Goal: Information Seeking & Learning: Find specific page/section

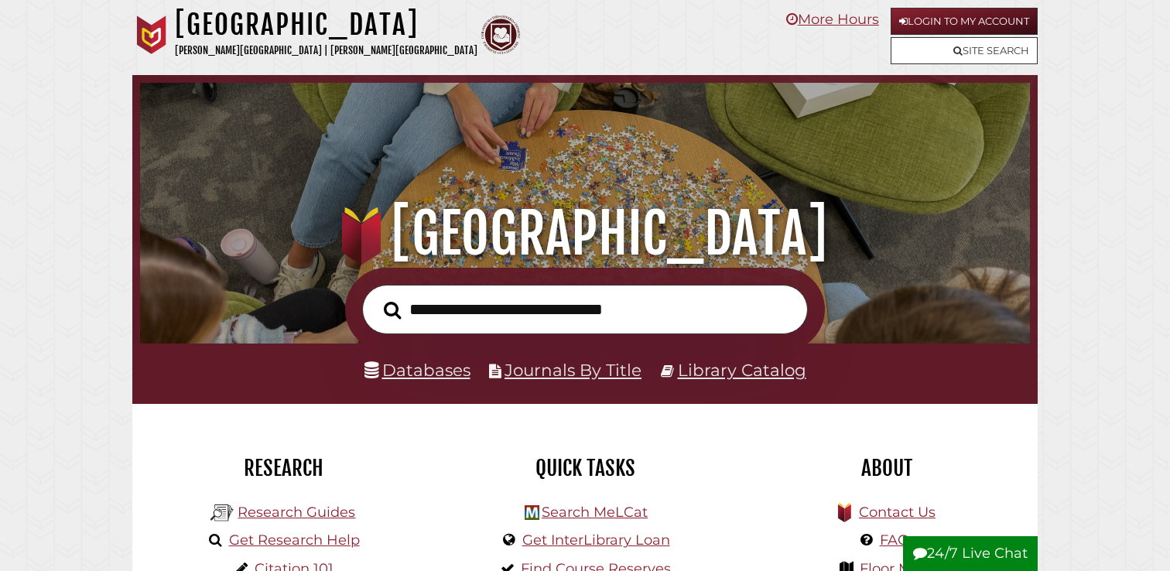
scroll to position [294, 882]
click at [587, 316] on input "text" at bounding box center [585, 310] width 446 height 50
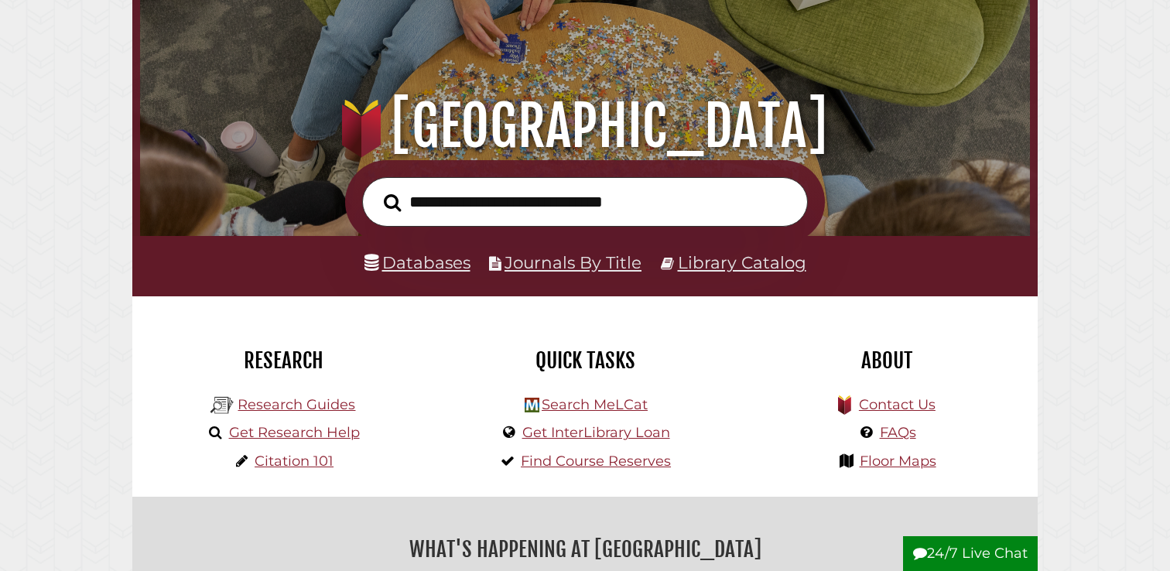
scroll to position [118, 0]
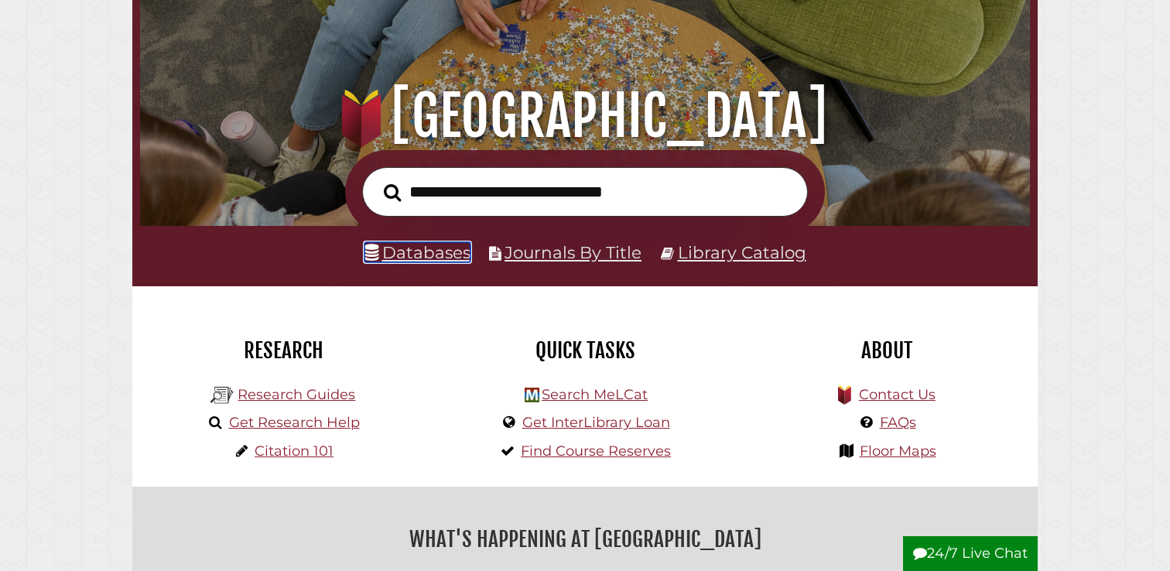
click at [426, 258] on link "Databases" at bounding box center [417, 252] width 106 height 20
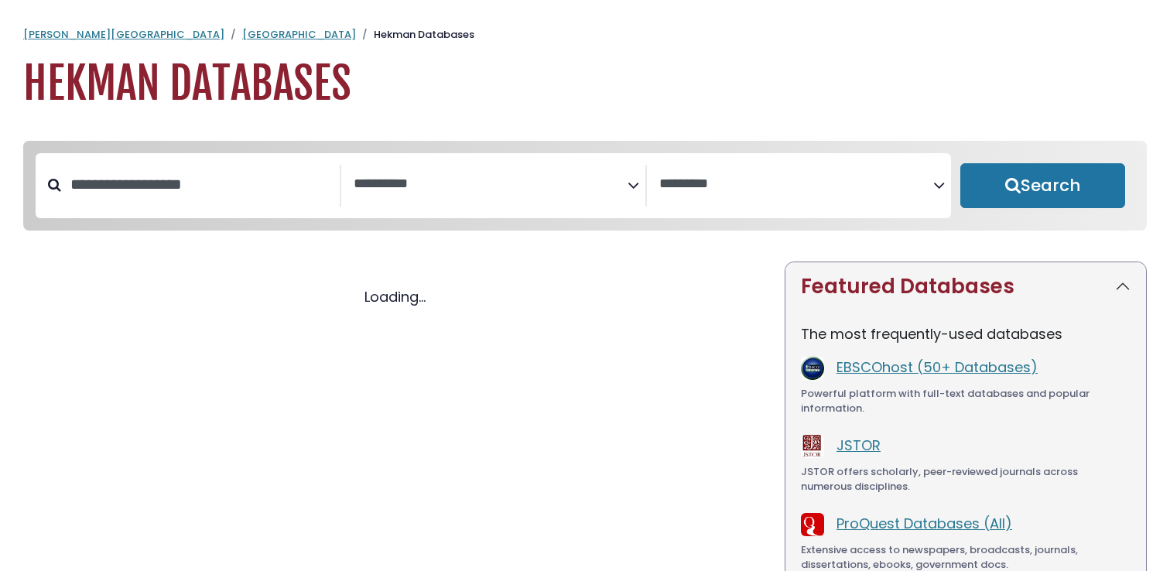
select select "Database Subject Filter"
select select "Database Vendors Filter"
select select "Database Subject Filter"
select select "Database Vendors Filter"
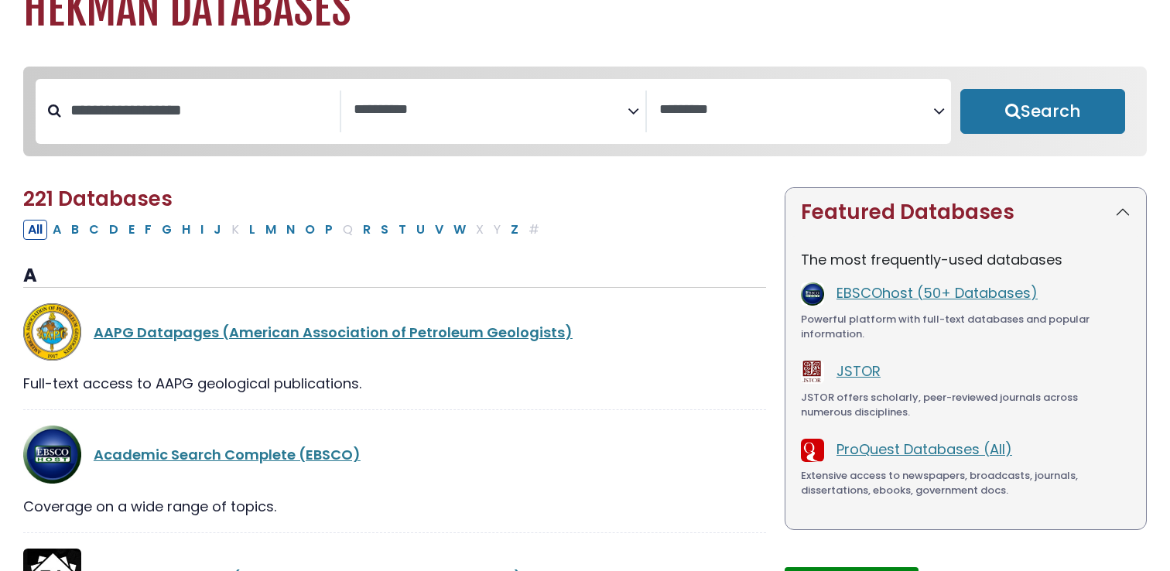
scroll to position [82, 0]
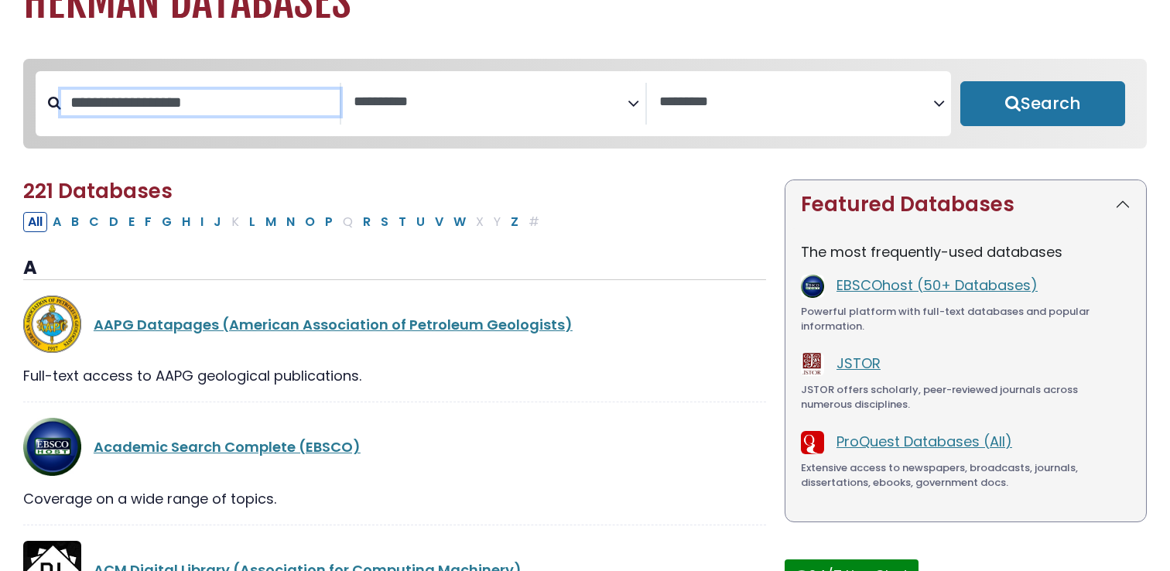
click at [179, 111] on input "Search database by title or keyword" at bounding box center [200, 103] width 279 height 26
click at [805, 92] on span "Search filters" at bounding box center [796, 100] width 274 height 19
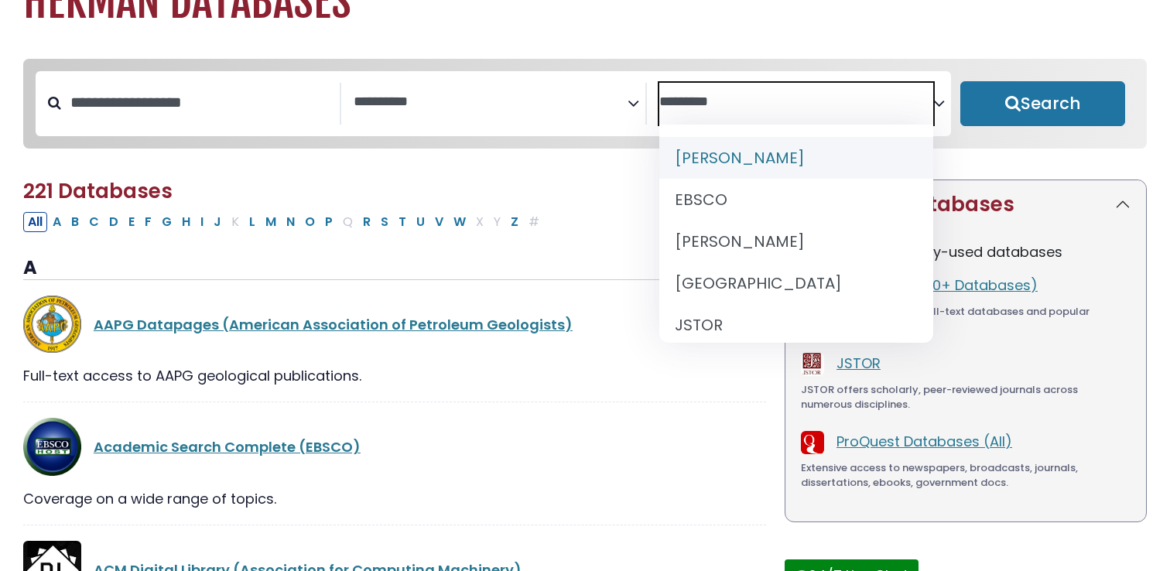
click at [805, 92] on span "Search filters" at bounding box center [796, 100] width 274 height 19
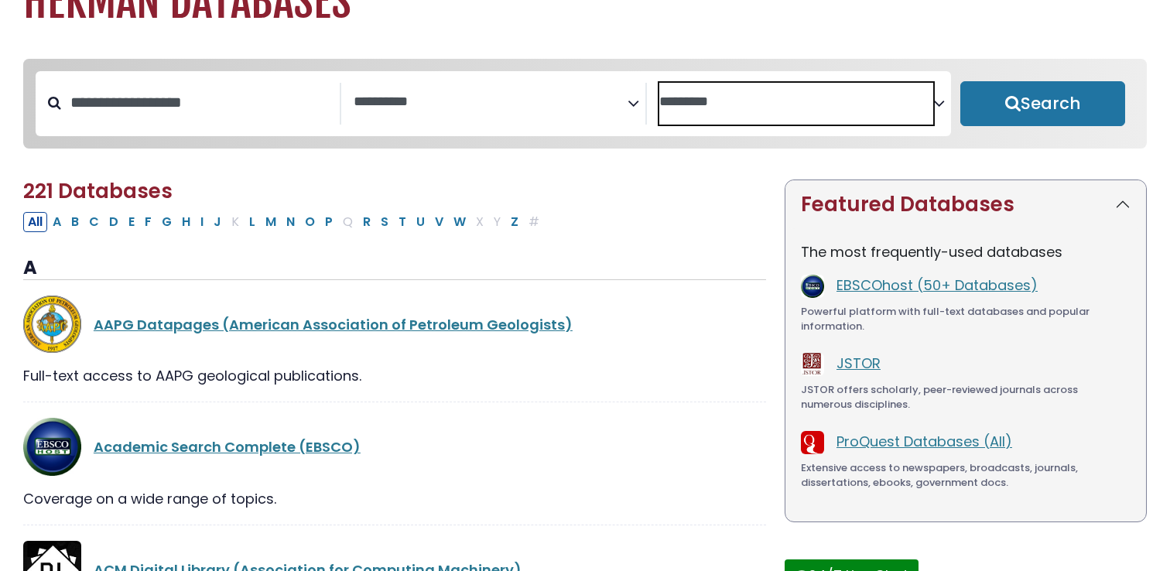
click at [545, 111] on span "Search filters" at bounding box center [491, 104] width 274 height 42
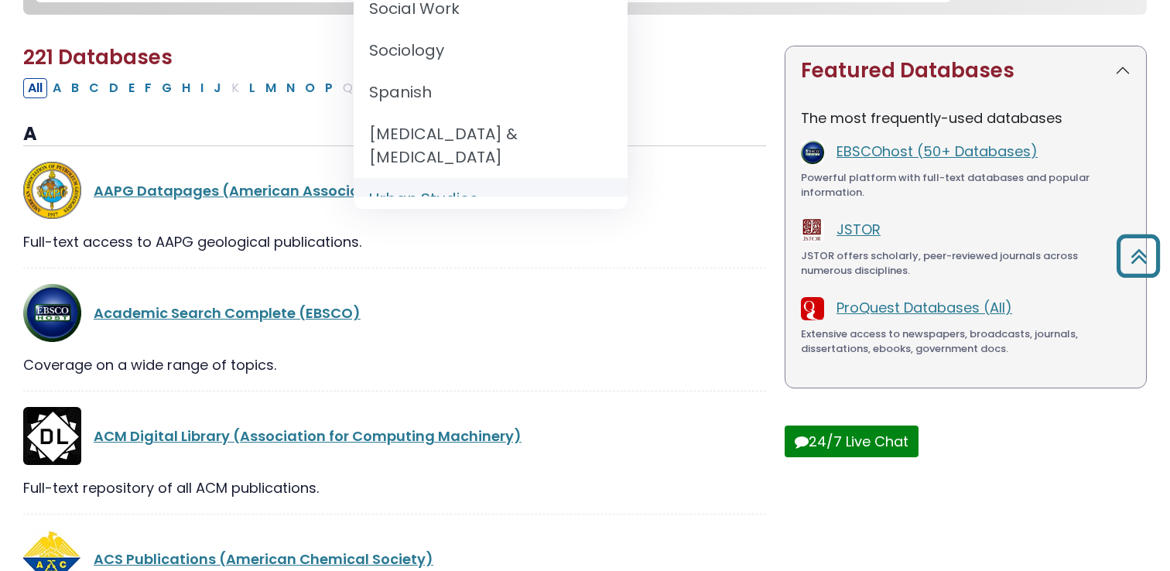
scroll to position [186, 0]
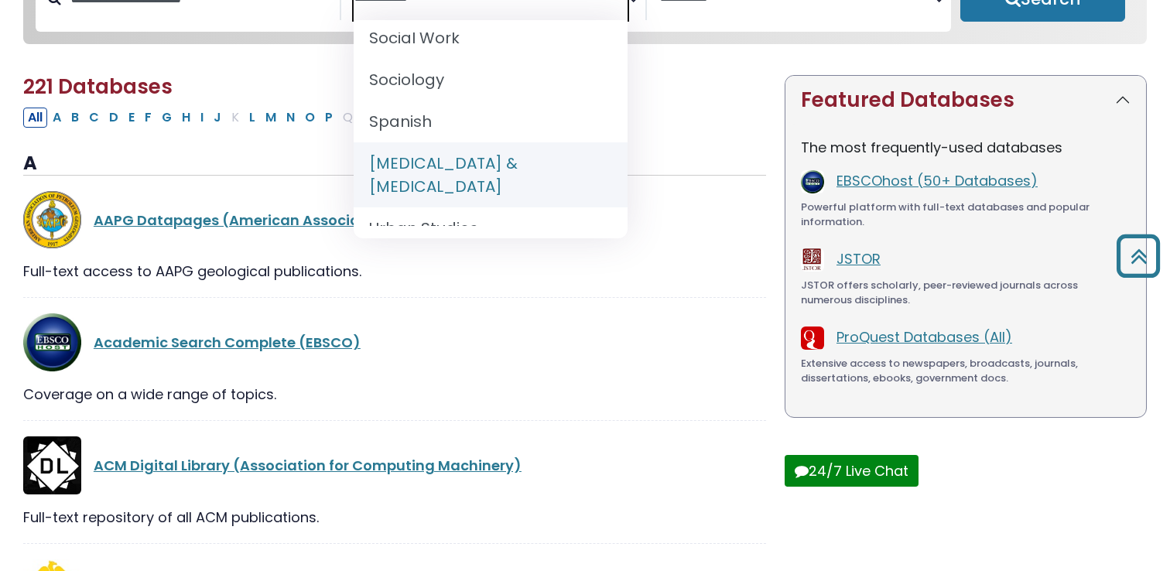
select select "*****"
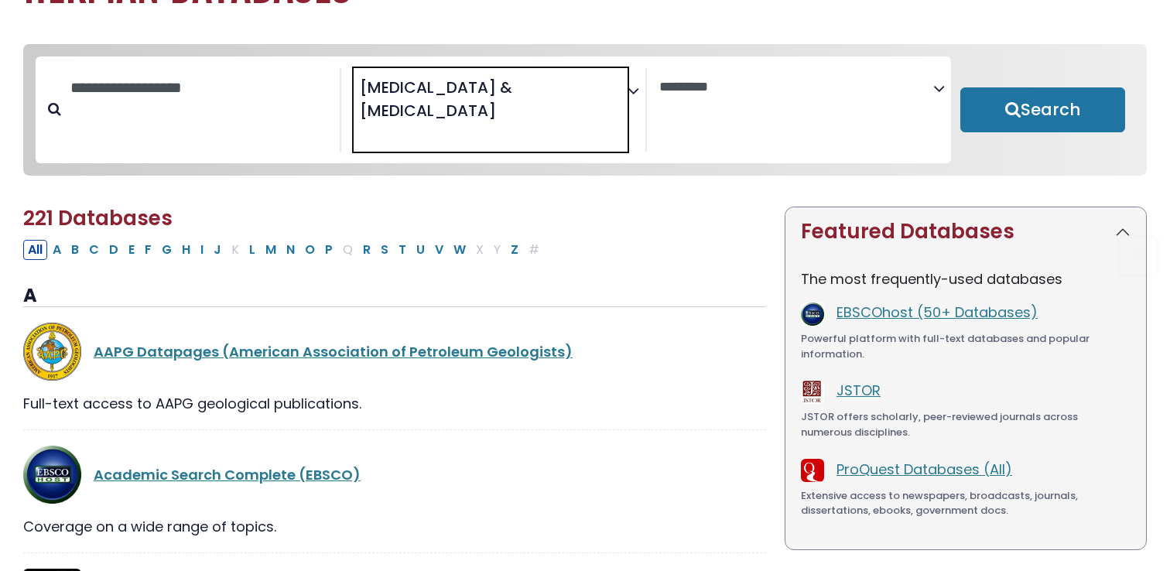
scroll to position [113, 0]
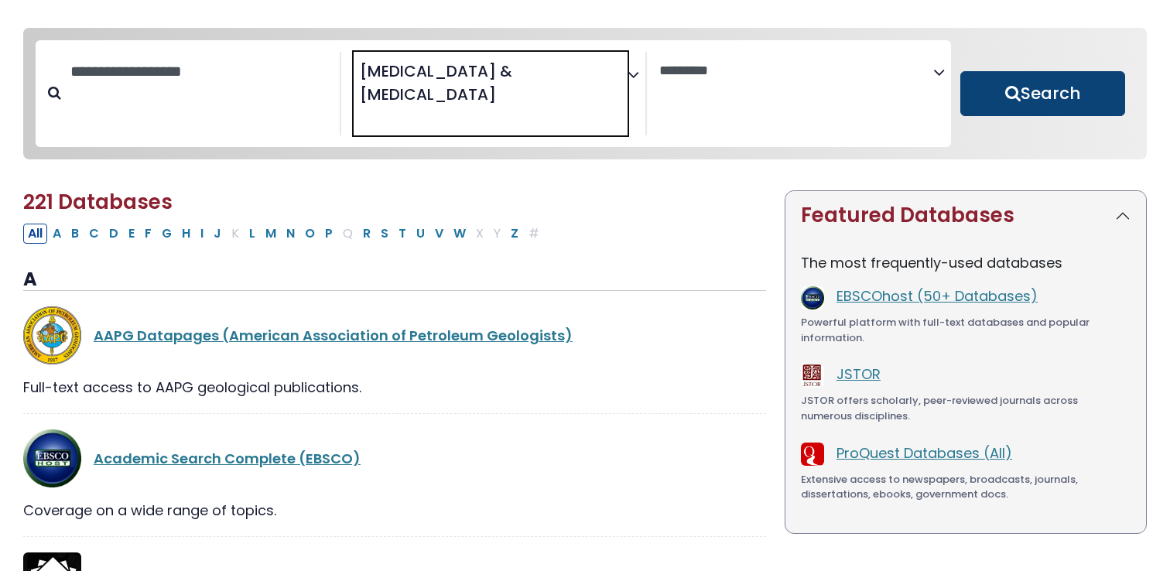
click at [1025, 71] on button "Search" at bounding box center [1042, 93] width 165 height 45
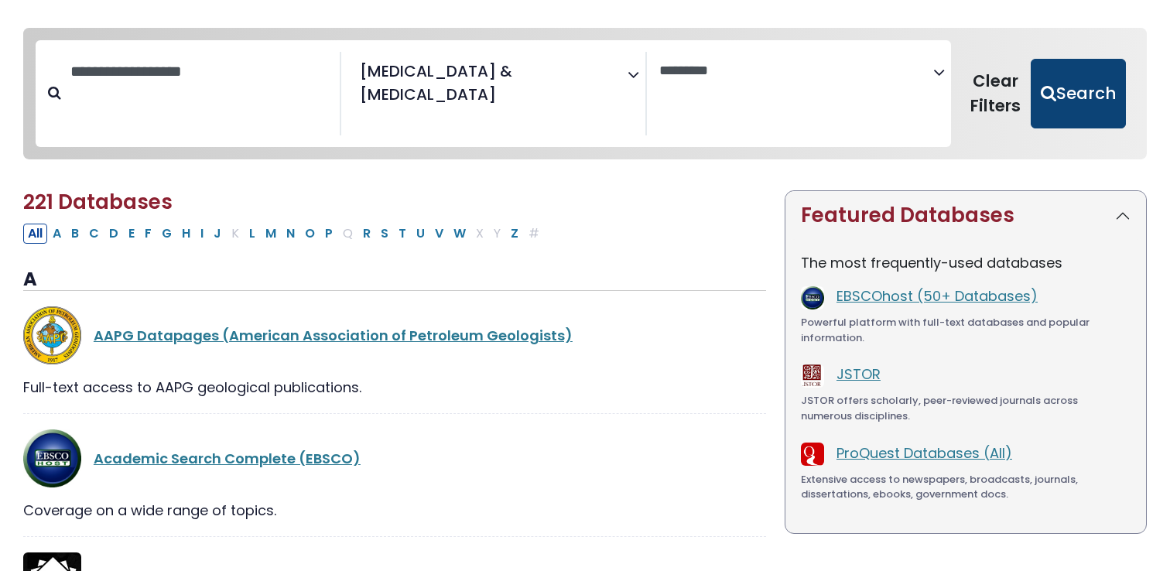
select select "Database Vendors Filter"
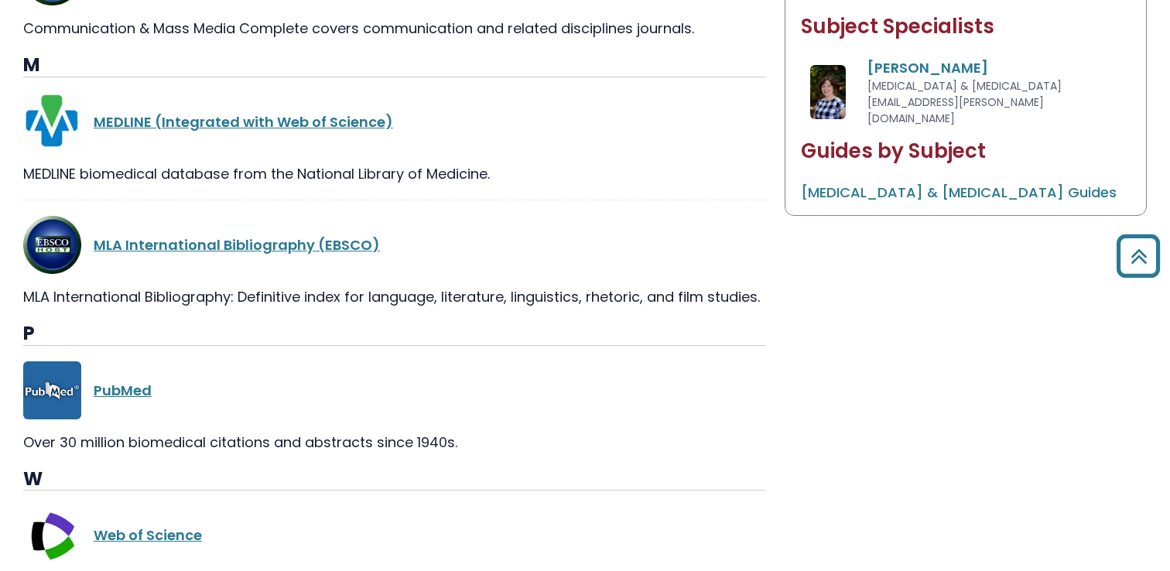
scroll to position [827, 0]
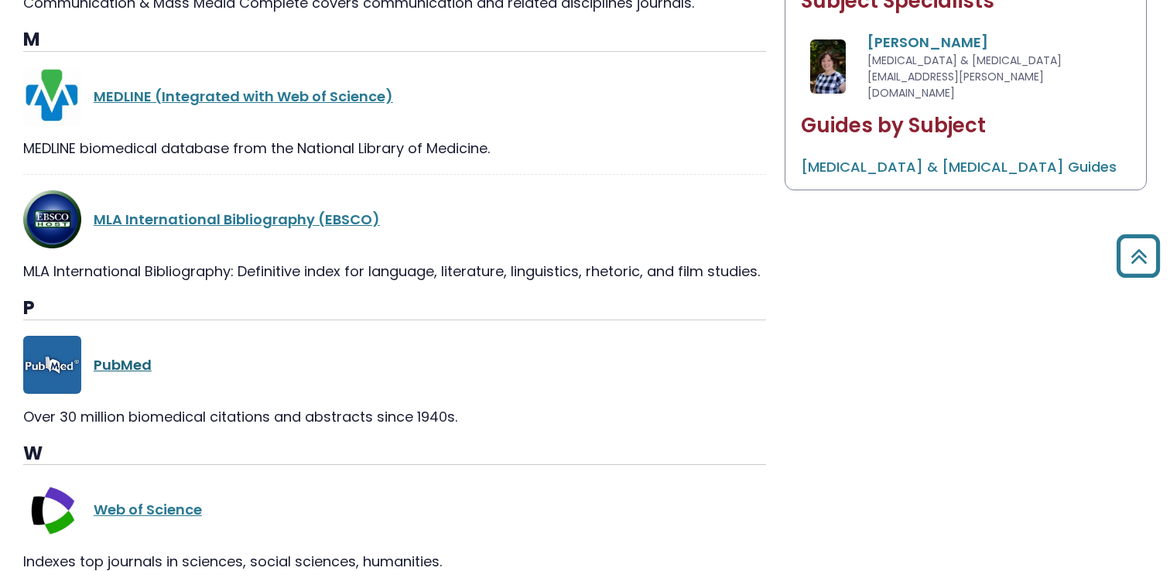
click at [130, 355] on link "PubMed" at bounding box center [123, 364] width 58 height 19
